Goal: Task Accomplishment & Management: Manage account settings

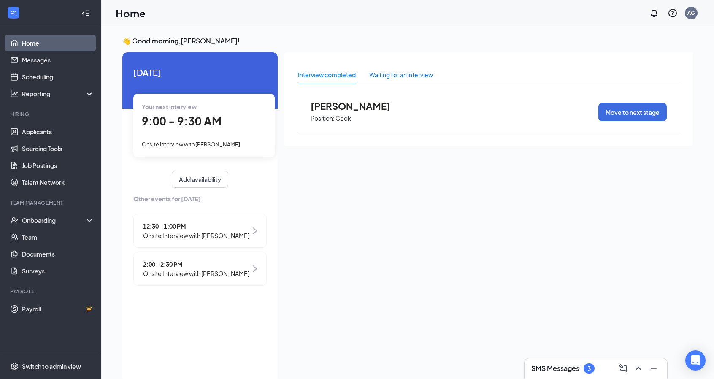
click at [384, 78] on div "Waiting for an interview" at bounding box center [401, 74] width 64 height 9
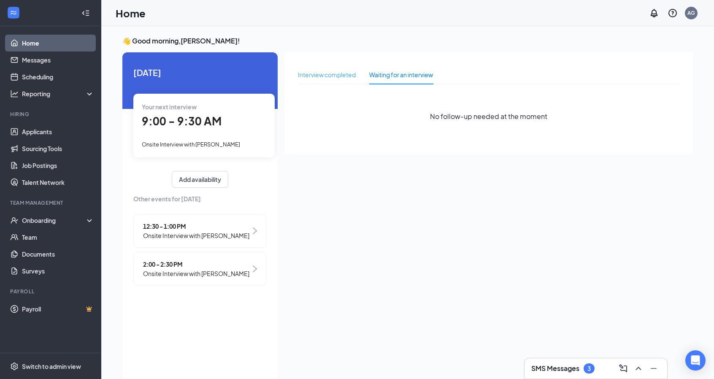
click at [345, 83] on div "Interview completed" at bounding box center [327, 74] width 58 height 19
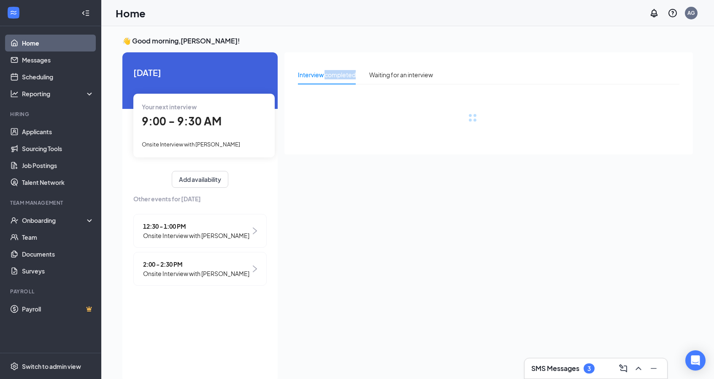
click at [345, 83] on div "Interview completed" at bounding box center [327, 74] width 58 height 19
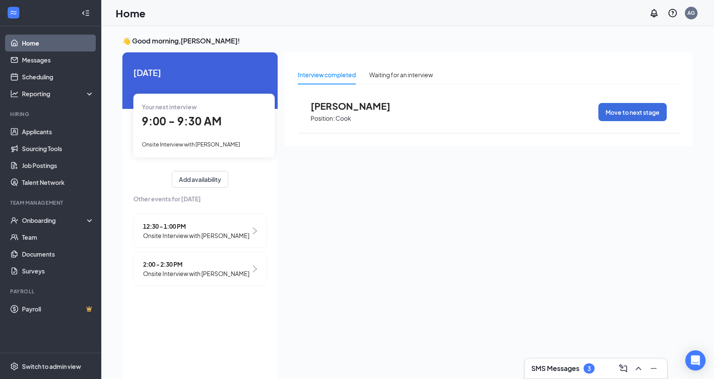
click at [185, 136] on div "Your next interview 9:00 - 9:30 AM Onsite Interview with [PERSON_NAME]" at bounding box center [203, 125] width 141 height 63
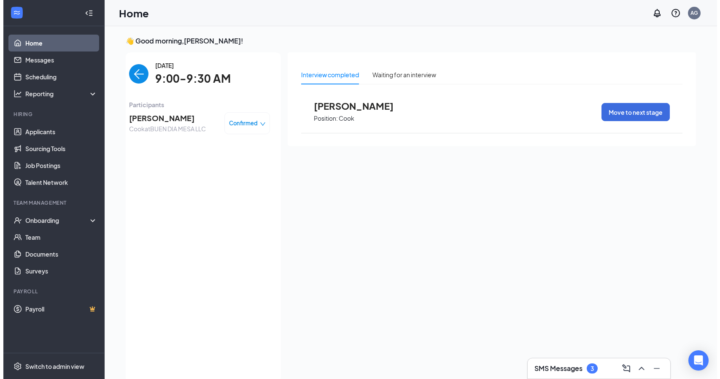
scroll to position [3, 0]
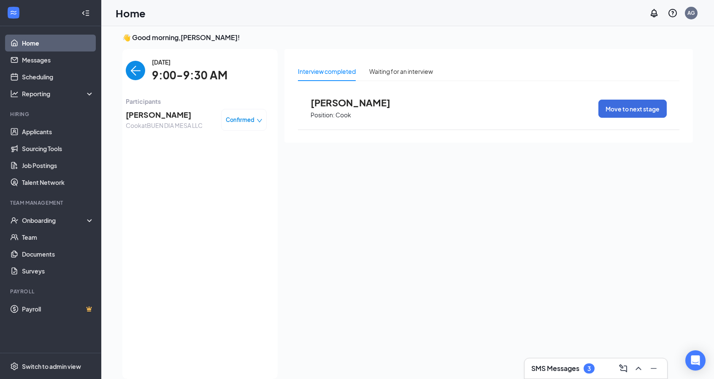
click at [167, 119] on span "[PERSON_NAME]" at bounding box center [164, 115] width 77 height 12
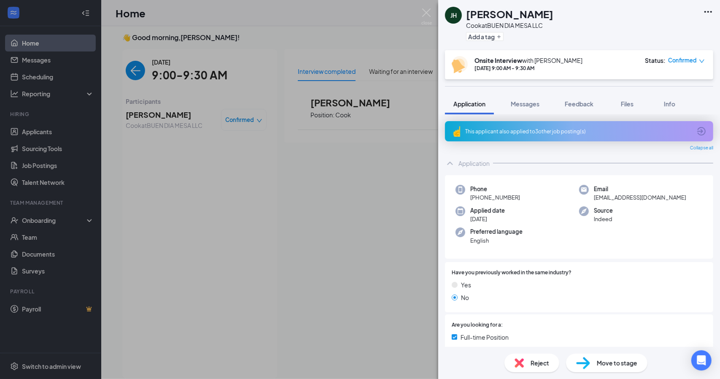
click at [539, 136] on div "This applicant also applied to 3 other job posting(s)" at bounding box center [579, 131] width 268 height 20
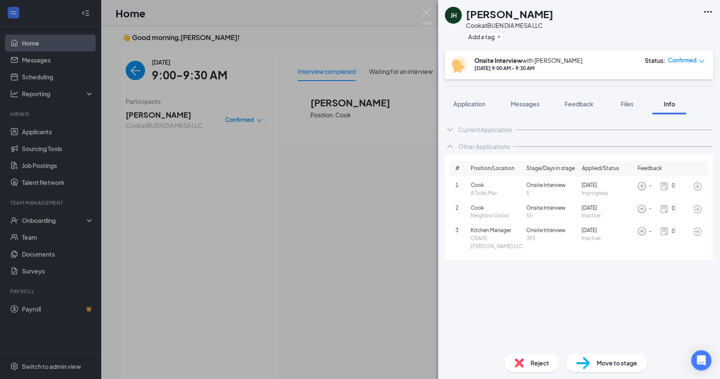
click at [702, 60] on icon "down" at bounding box center [702, 61] width 6 height 6
click at [365, 177] on div "JH [PERSON_NAME] [PERSON_NAME] at BUEN DIA MESA LLC Add a tag Onsite Interview …" at bounding box center [360, 189] width 720 height 379
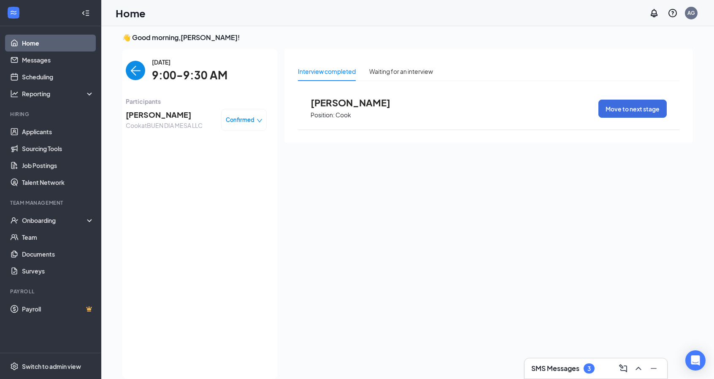
click at [343, 105] on span "[PERSON_NAME]" at bounding box center [357, 102] width 93 height 11
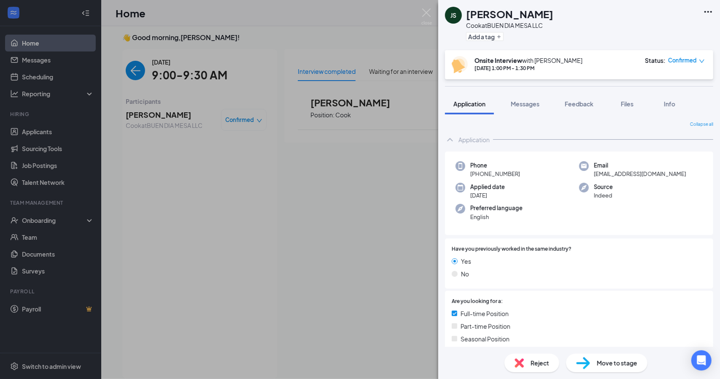
click at [700, 59] on icon "down" at bounding box center [702, 60] width 5 height 3
click at [664, 101] on span "Mark complete" at bounding box center [661, 99] width 42 height 9
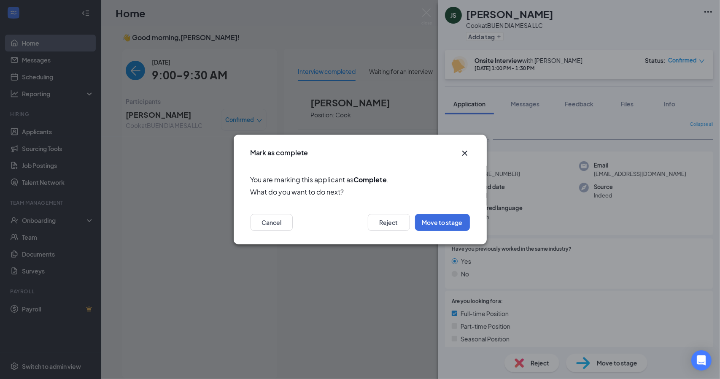
click at [467, 154] on icon "Cross" at bounding box center [465, 153] width 10 height 10
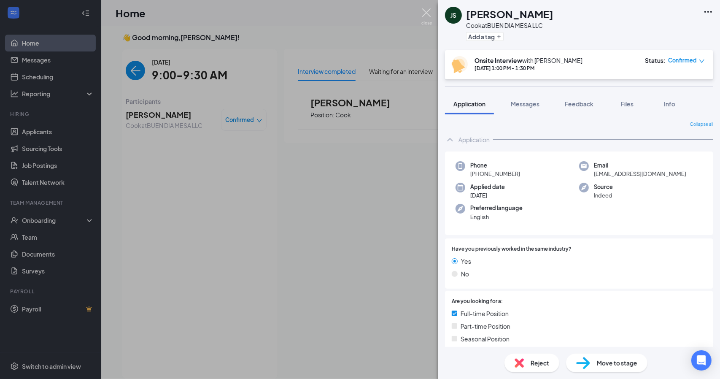
click at [427, 14] on img at bounding box center [426, 16] width 11 height 16
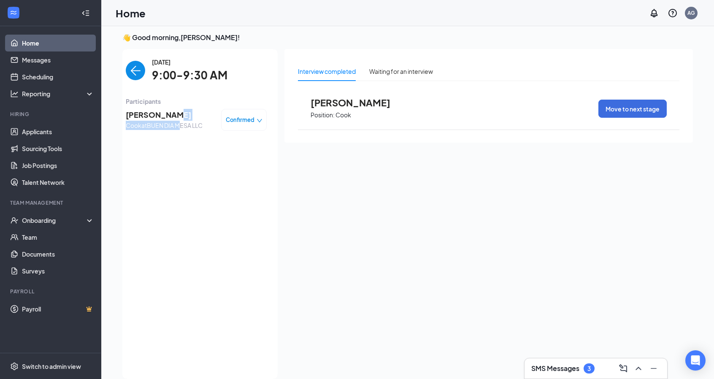
drag, startPoint x: 181, startPoint y: 122, endPoint x: 167, endPoint y: 117, distance: 14.4
click at [167, 117] on div "[PERSON_NAME] [PERSON_NAME] at BUEN DIA MESA LLC" at bounding box center [164, 120] width 77 height 22
click at [167, 117] on span "[PERSON_NAME]" at bounding box center [164, 115] width 77 height 12
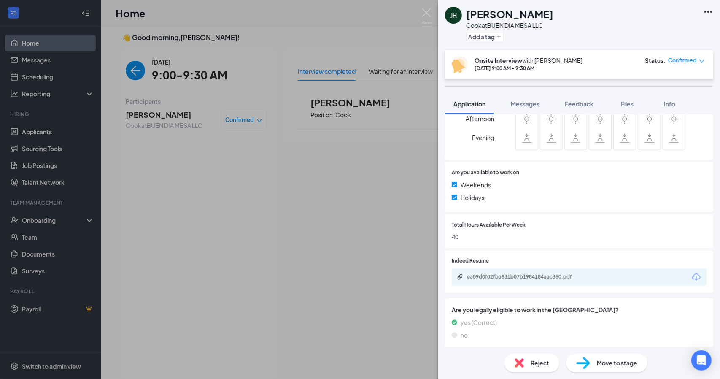
scroll to position [332, 0]
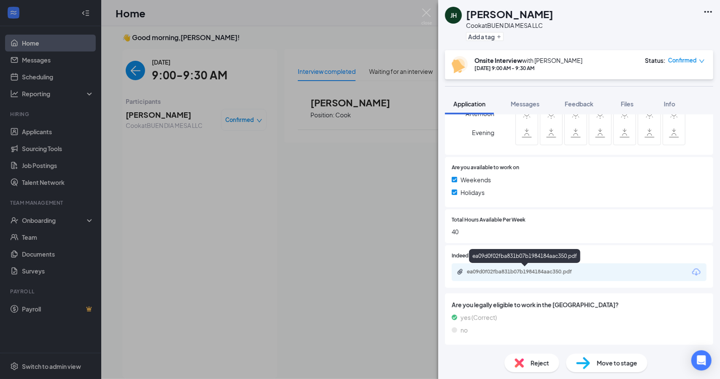
click at [502, 274] on div "ea09d0f02fba831b07b1984184aac350.pdf" at bounding box center [526, 271] width 118 height 7
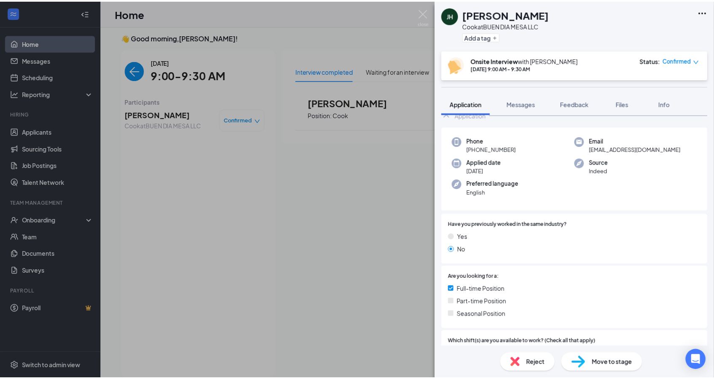
scroll to position [0, 0]
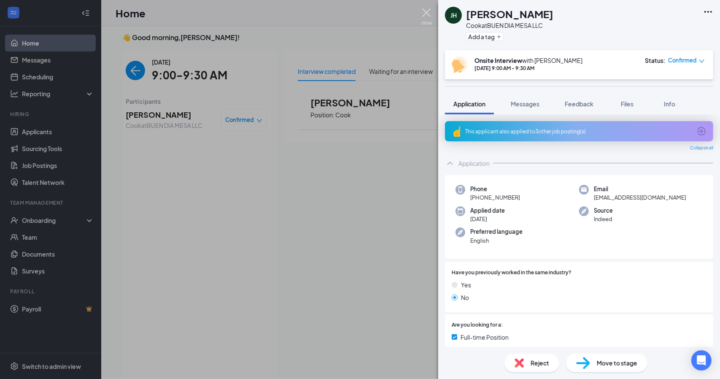
click at [424, 15] on img at bounding box center [426, 16] width 11 height 16
